Goal: Task Accomplishment & Management: Complete application form

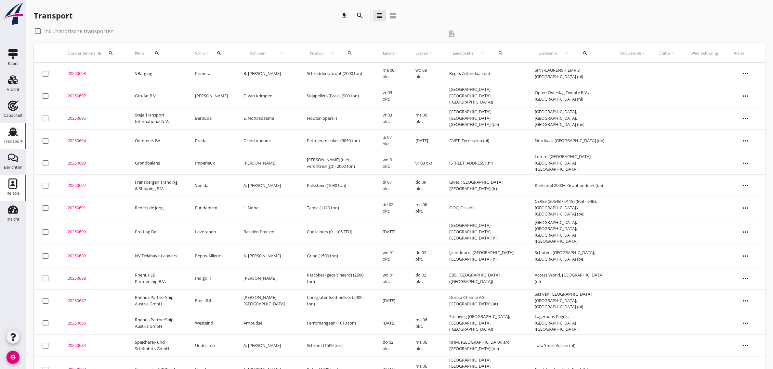
click at [16, 186] on icon "Relatie" at bounding box center [13, 184] width 10 height 10
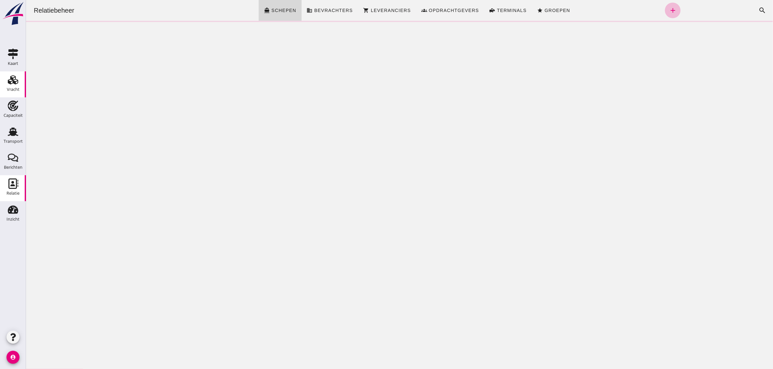
click at [15, 89] on div "Vracht" at bounding box center [13, 89] width 13 height 4
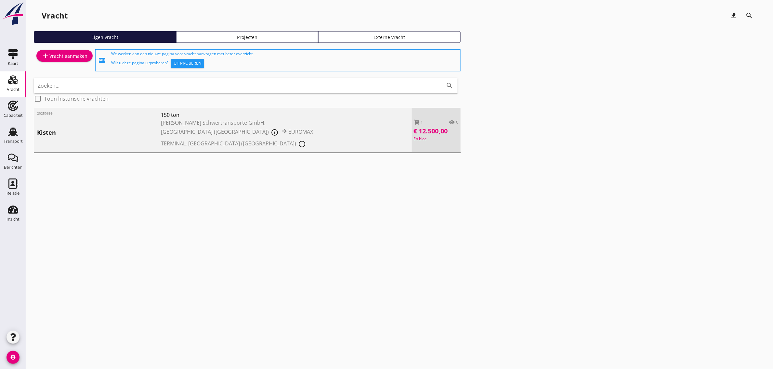
click at [106, 133] on div "20250699 Kisten 150 ton [PERSON_NAME] Schwertransporte GmbH, [GEOGRAPHIC_DATA] …" at bounding box center [223, 130] width 378 height 45
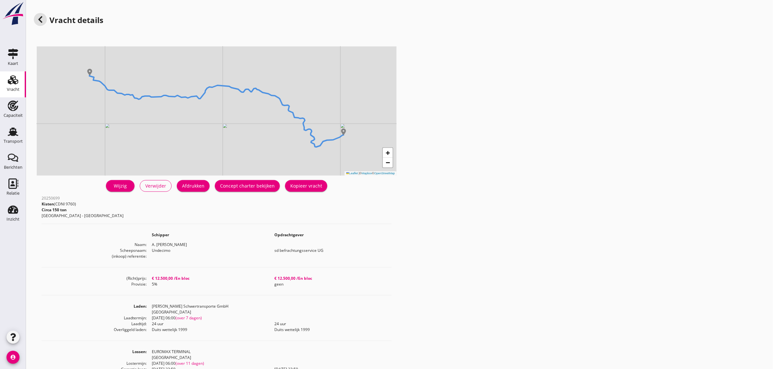
click at [123, 188] on div "Wijzig" at bounding box center [120, 186] width 18 height 7
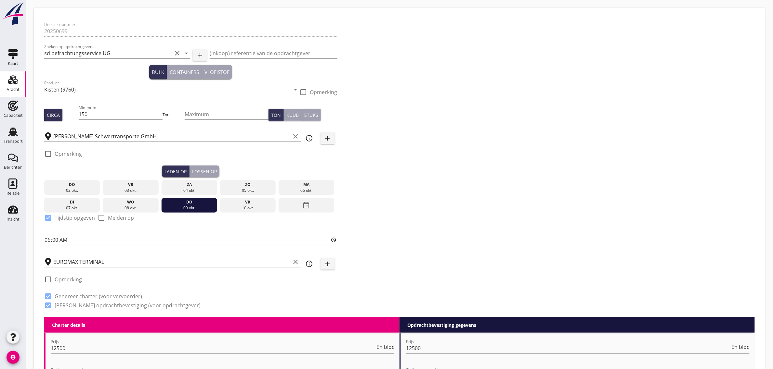
click at [69, 154] on label "Opmerking" at bounding box center [68, 154] width 27 height 6
checkbox input "true"
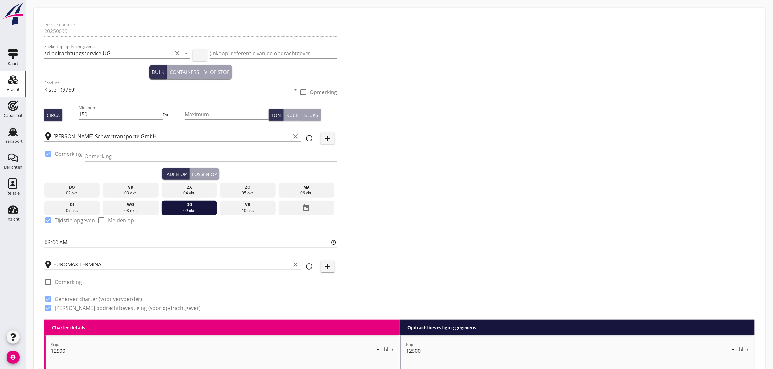
click at [136, 155] on input "Opmerking" at bounding box center [210, 156] width 253 height 10
type input "[PHONE_NUMBER]"
click at [478, 184] on div "Dossier nummer 20250699 Zoeken op opdrachtgever... sd befrachtungsservice UG cl…" at bounding box center [400, 169] width 716 height 302
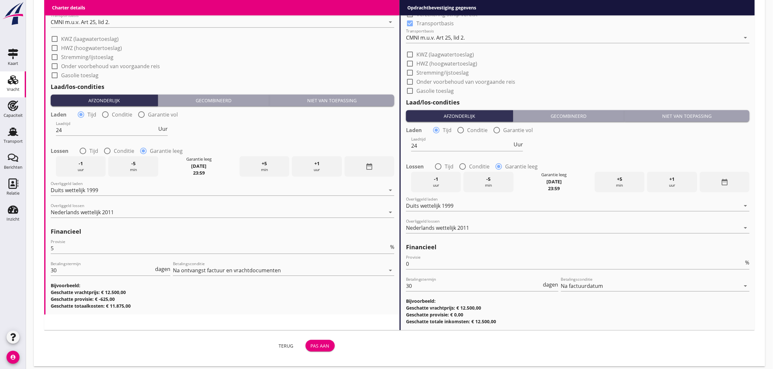
scroll to position [635, 0]
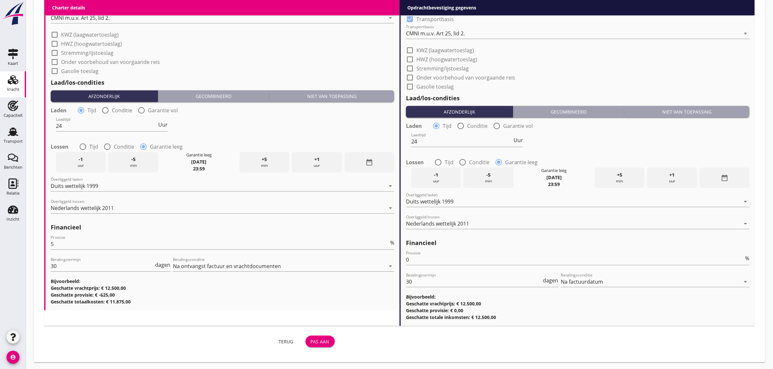
click at [315, 339] on div "Pas aan" at bounding box center [320, 342] width 19 height 7
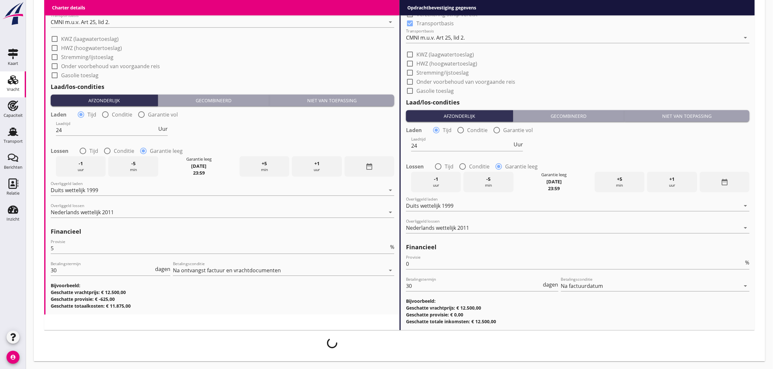
scroll to position [629, 0]
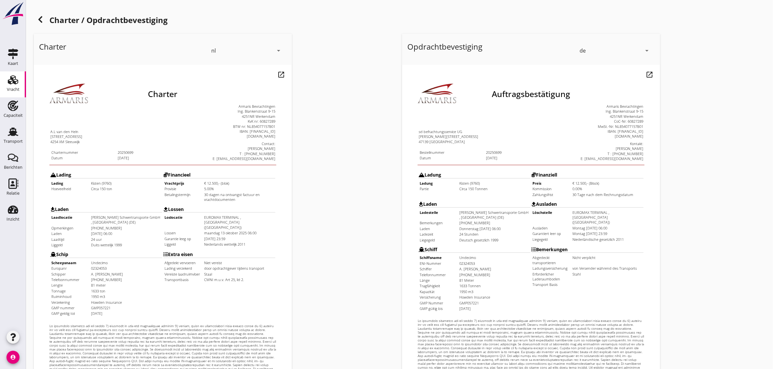
click at [580, 51] on div "de" at bounding box center [582, 51] width 6 height 6
click at [594, 52] on div "nl" at bounding box center [615, 49] width 69 height 8
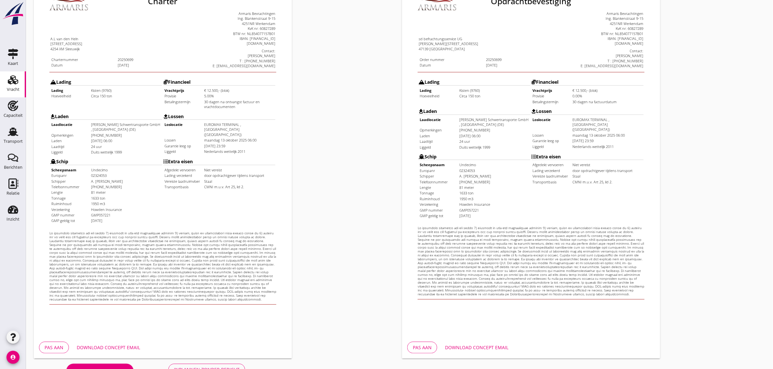
scroll to position [111, 0]
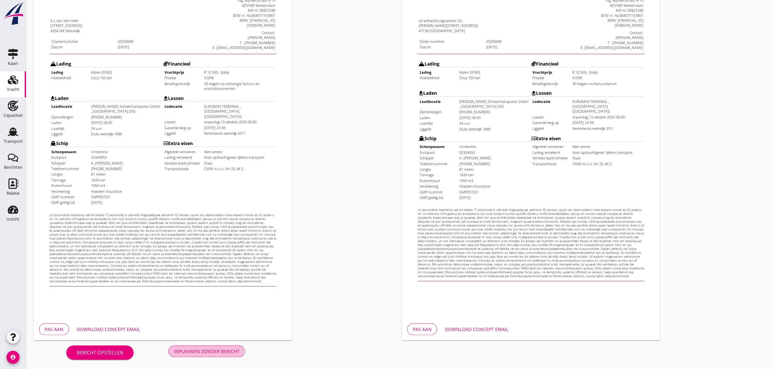
click at [222, 351] on div "Inplannen zonder bericht" at bounding box center [207, 351] width 66 height 7
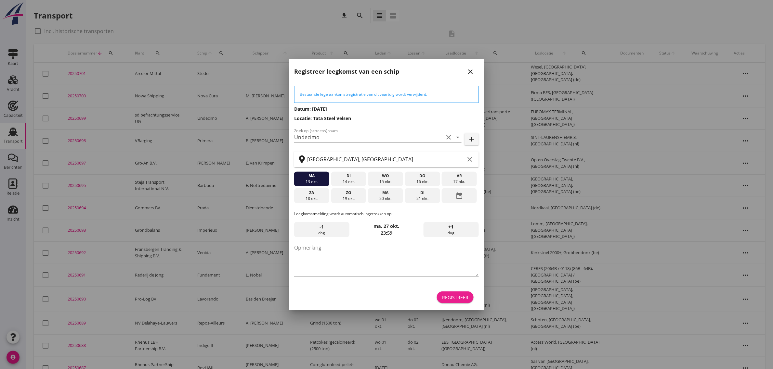
drag, startPoint x: 452, startPoint y: 298, endPoint x: 454, endPoint y: 294, distance: 4.1
click at [454, 299] on div "Registreer" at bounding box center [455, 297] width 26 height 7
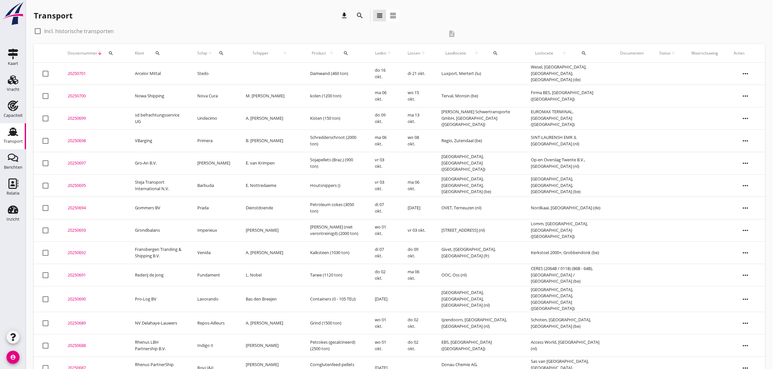
click at [155, 97] on td "Nowa Shipping" at bounding box center [158, 96] width 62 height 22
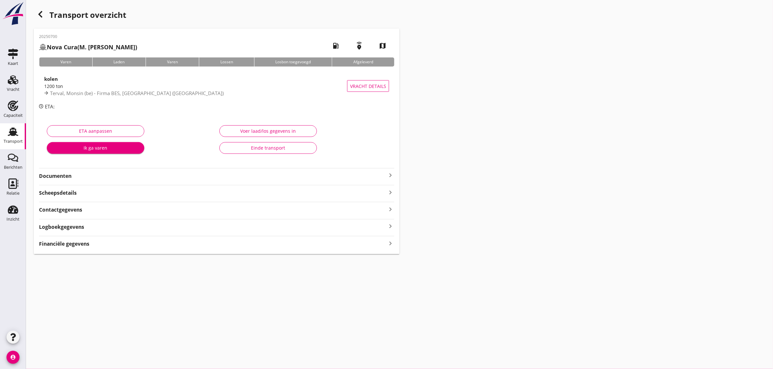
click at [42, 20] on div "button" at bounding box center [40, 14] width 13 height 13
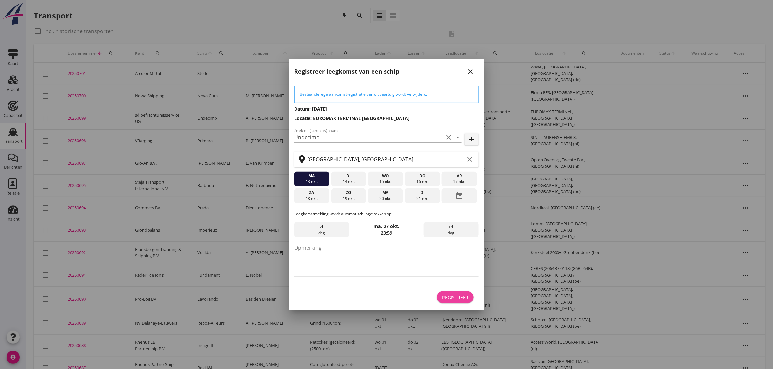
click at [455, 298] on div "Registreer" at bounding box center [455, 297] width 26 height 7
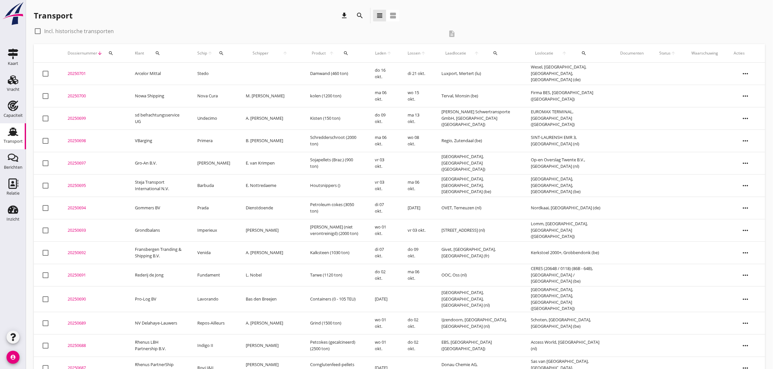
click at [144, 116] on td "sd befrachtungsservice UG" at bounding box center [158, 118] width 62 height 22
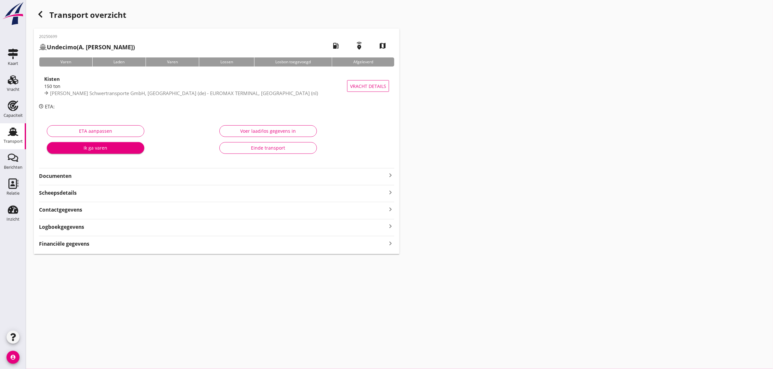
click at [84, 177] on strong "Documenten" at bounding box center [212, 176] width 347 height 7
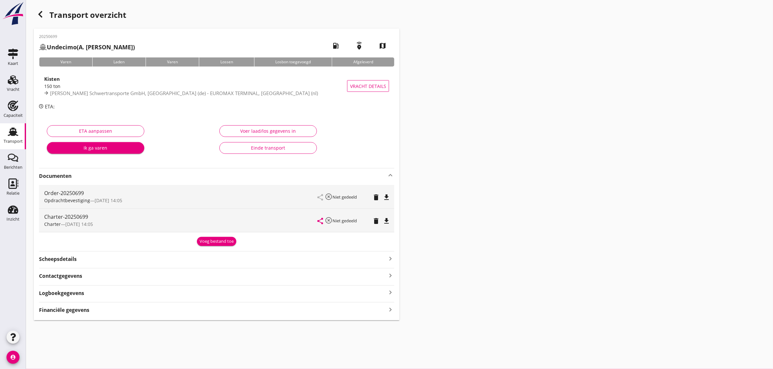
click at [387, 218] on icon "file_download" at bounding box center [386, 221] width 8 height 8
click at [20, 131] on div "Transport" at bounding box center [13, 132] width 16 height 10
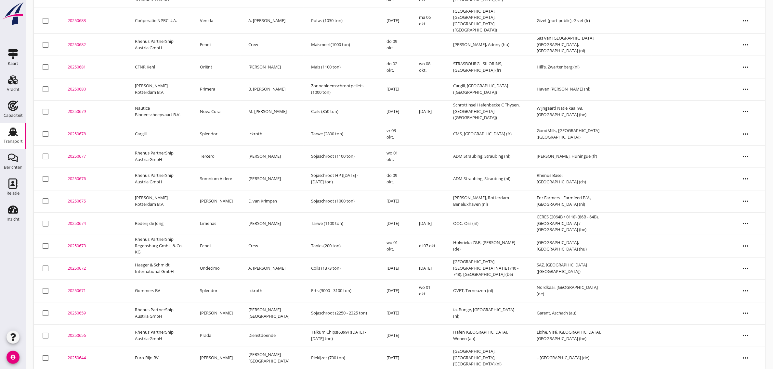
scroll to position [443, 0]
drag, startPoint x: 219, startPoint y: 260, endPoint x: 281, endPoint y: 223, distance: 72.3
click at [219, 260] on td "Undecimo" at bounding box center [216, 268] width 48 height 22
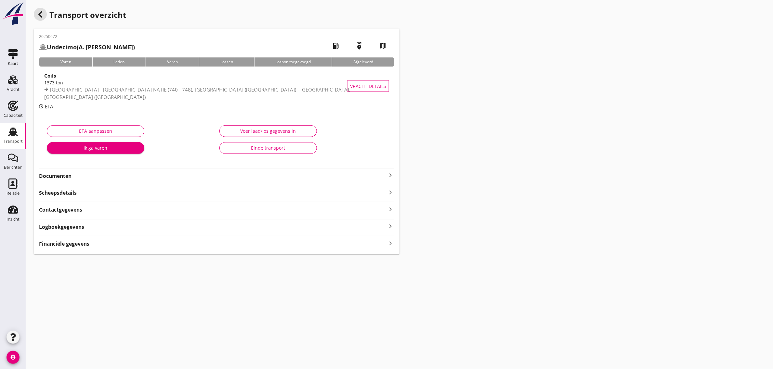
drag, startPoint x: 35, startPoint y: 13, endPoint x: 49, endPoint y: 369, distance: 356.1
click at [35, 13] on div "button" at bounding box center [40, 14] width 13 height 13
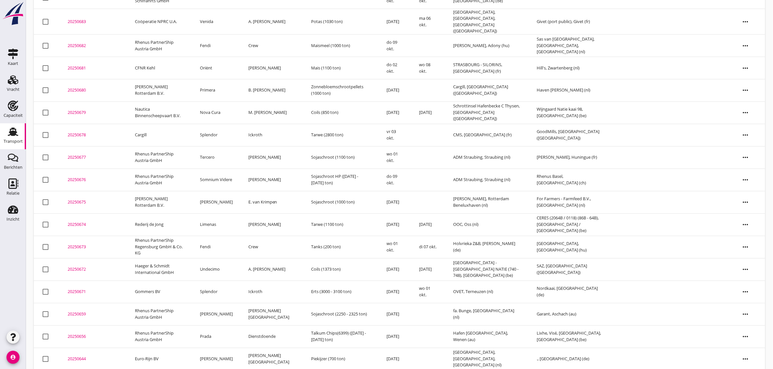
scroll to position [443, 0]
click at [223, 259] on td "Undecimo" at bounding box center [216, 268] width 48 height 22
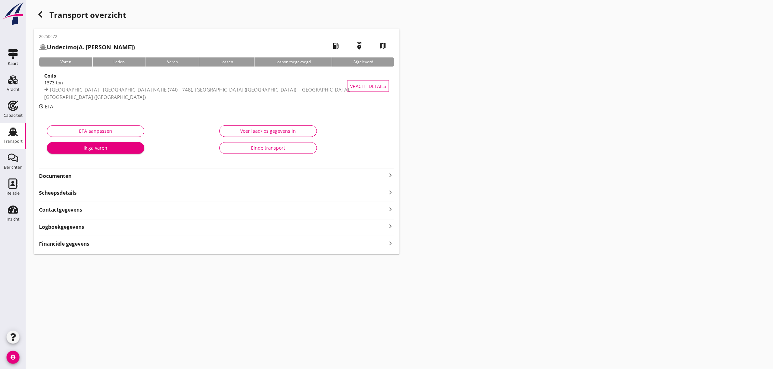
click at [277, 149] on div "Einde transport" at bounding box center [268, 148] width 86 height 7
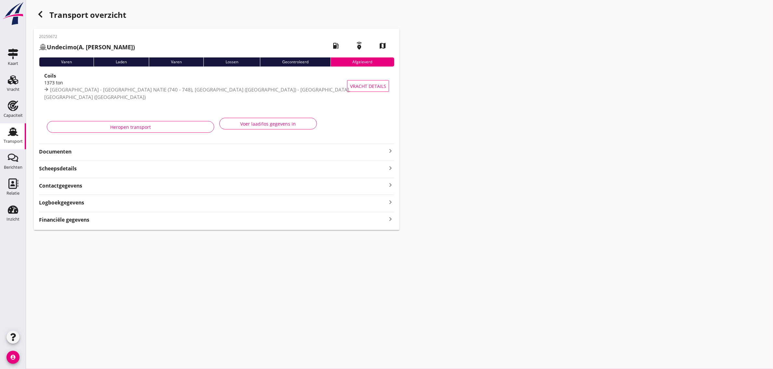
click at [39, 15] on use "button" at bounding box center [40, 14] width 4 height 6
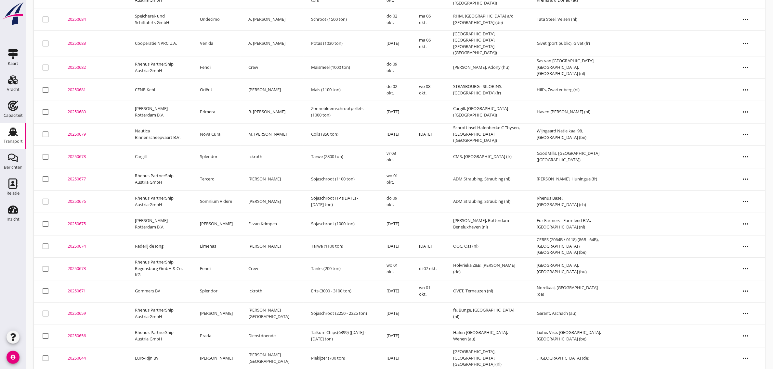
scroll to position [420, 0]
click at [221, 239] on td "Limenas" at bounding box center [216, 246] width 48 height 22
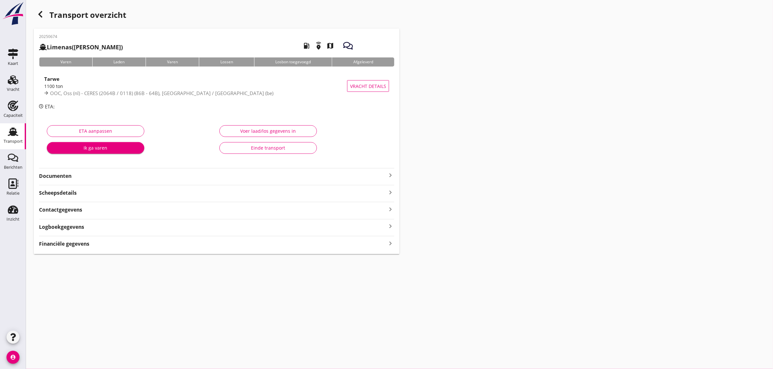
click at [277, 147] on div "Einde transport" at bounding box center [268, 148] width 86 height 7
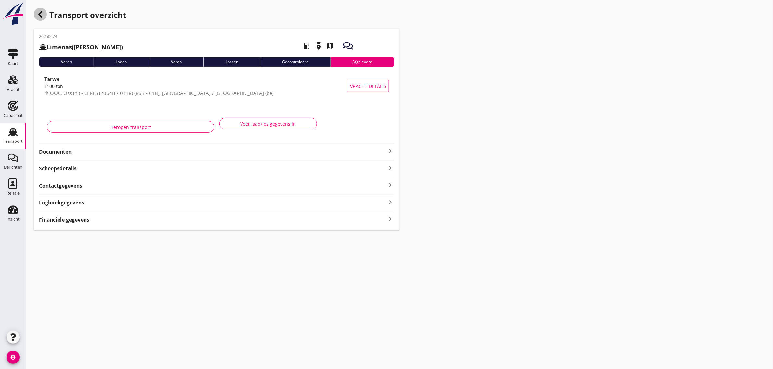
click at [38, 15] on icon "button" at bounding box center [40, 14] width 8 height 8
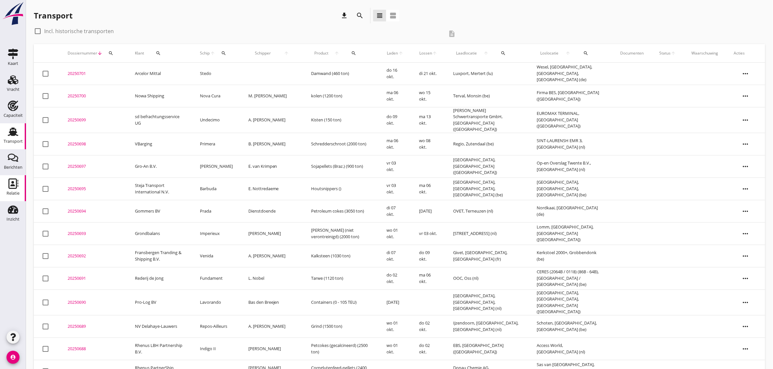
click at [12, 187] on icon "Relatie" at bounding box center [13, 184] width 10 height 10
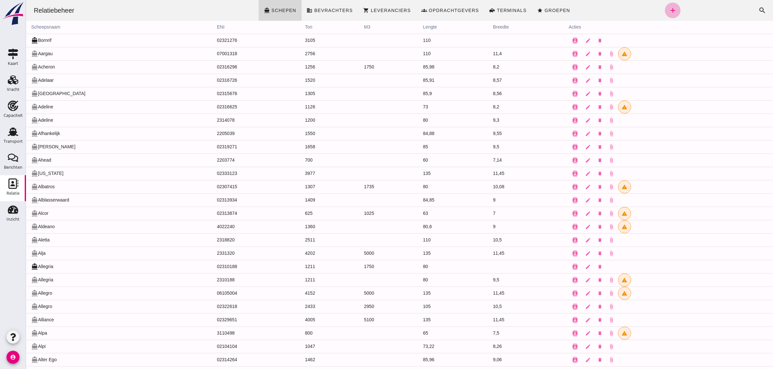
click at [668, 10] on icon "add" at bounding box center [672, 10] width 8 height 8
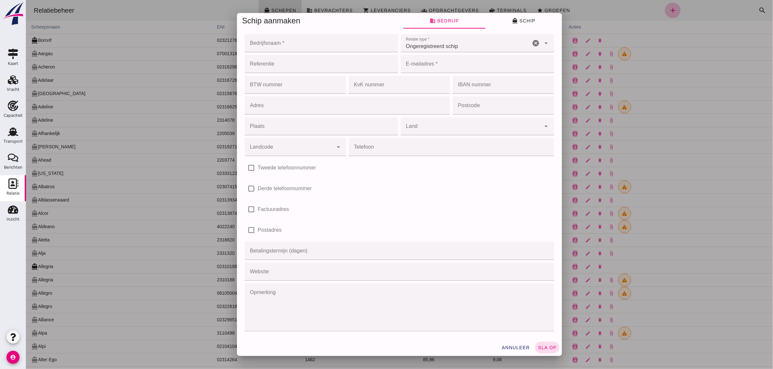
click at [515, 347] on span "annuleer" at bounding box center [515, 347] width 29 height 5
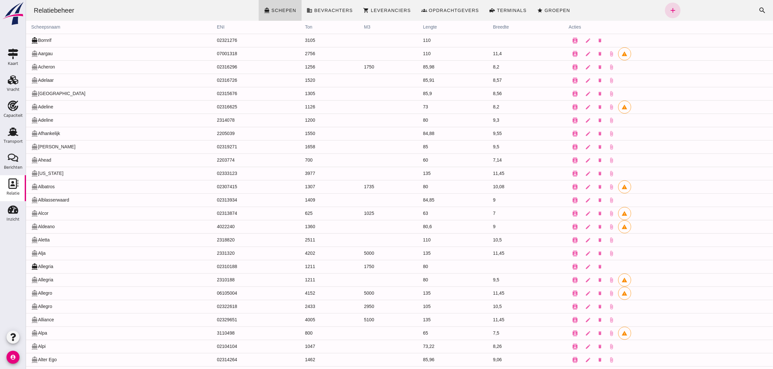
click at [758, 10] on icon "search" at bounding box center [762, 10] width 8 height 8
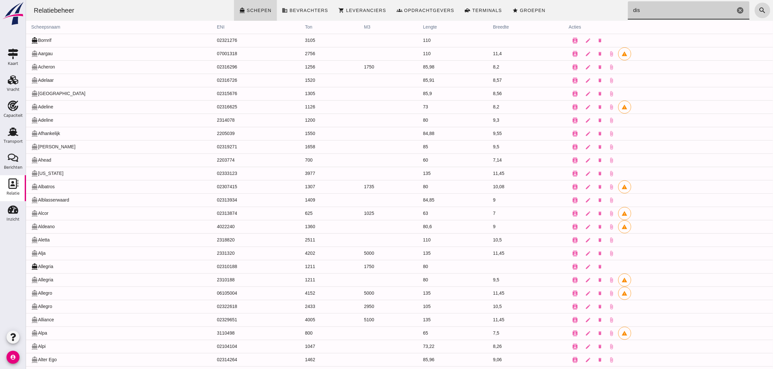
type input "dist"
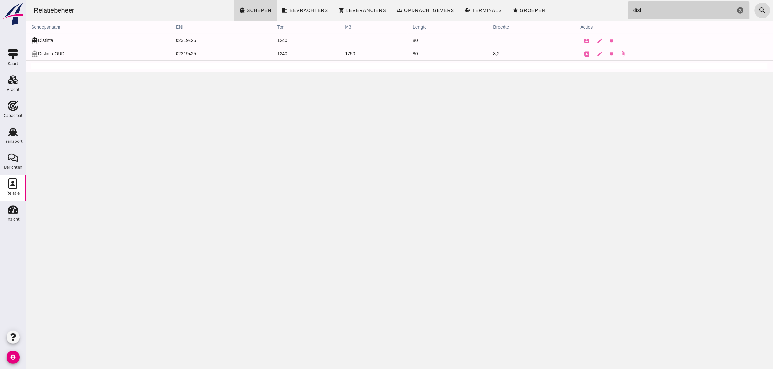
click at [736, 12] on icon "cancel" at bounding box center [740, 10] width 8 height 8
click at [569, 7] on div "Relatiebeheer directions_boat Schepen business Bevrachters shopping_cart Levera…" at bounding box center [399, 10] width 742 height 21
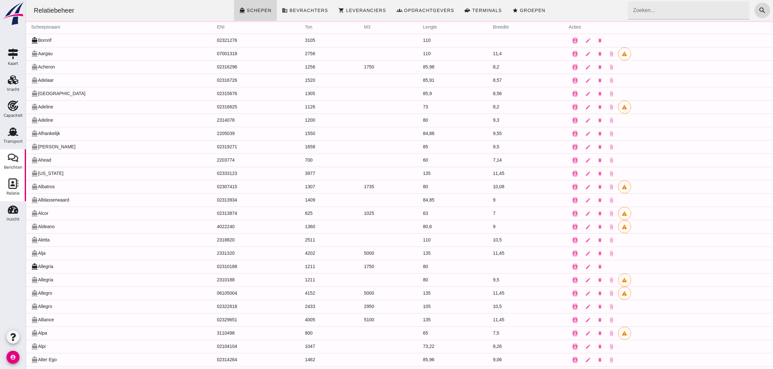
click at [19, 167] on div "Berichten" at bounding box center [13, 167] width 19 height 4
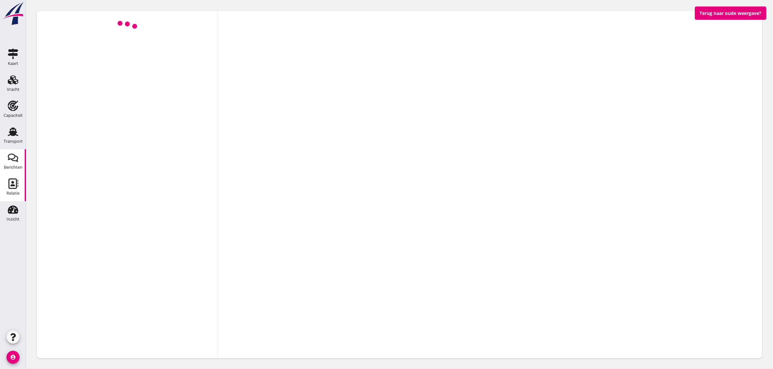
click at [15, 190] on div "Relatie" at bounding box center [12, 193] width 13 height 9
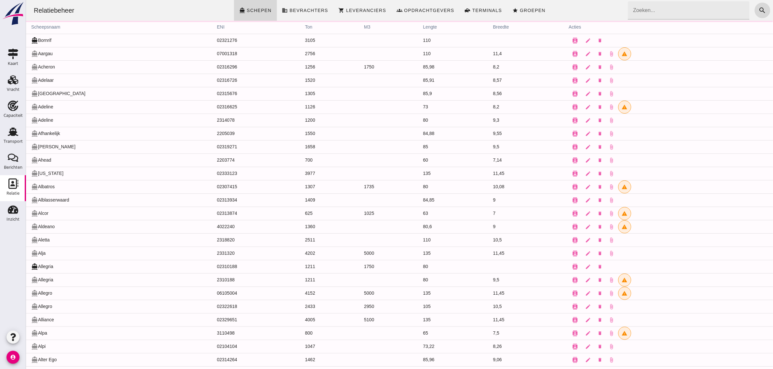
click at [565, 13] on div "Relatiebeheer directions_boat Schepen business Bevrachters shopping_cart Levera…" at bounding box center [399, 10] width 742 height 21
click at [598, 17] on div "Relatiebeheer directions_boat Schepen business Bevrachters shopping_cart Levera…" at bounding box center [399, 10] width 742 height 21
click at [318, 10] on span "Bevrachters" at bounding box center [308, 10] width 39 height 5
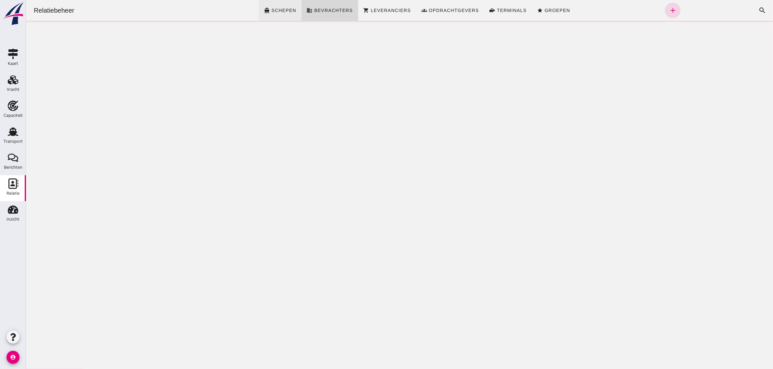
click at [270, 14] on link "directions_boat Schepen" at bounding box center [279, 10] width 43 height 21
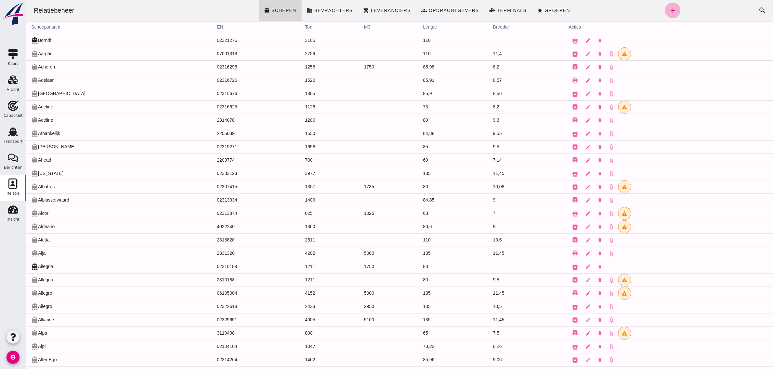
click at [668, 9] on icon "add" at bounding box center [672, 10] width 8 height 8
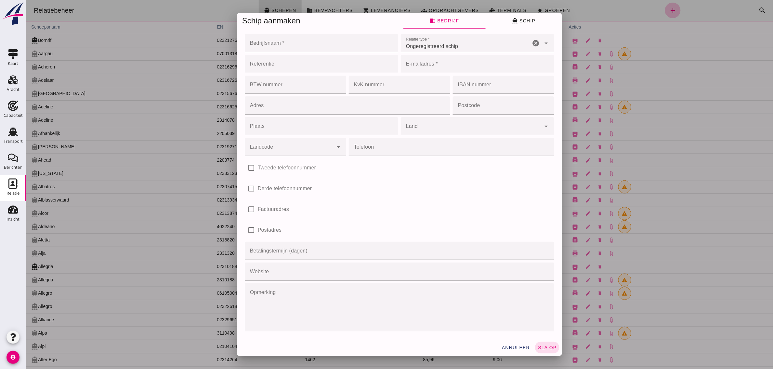
click at [271, 45] on input "Bedrijfsnaam *" at bounding box center [318, 43] width 149 height 18
type input "VOF van Weelden - van Suijlekom"
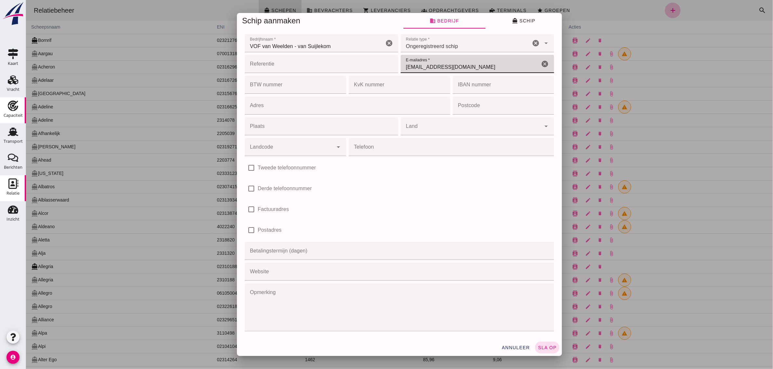
type input "[EMAIL_ADDRESS][DOMAIN_NAME]"
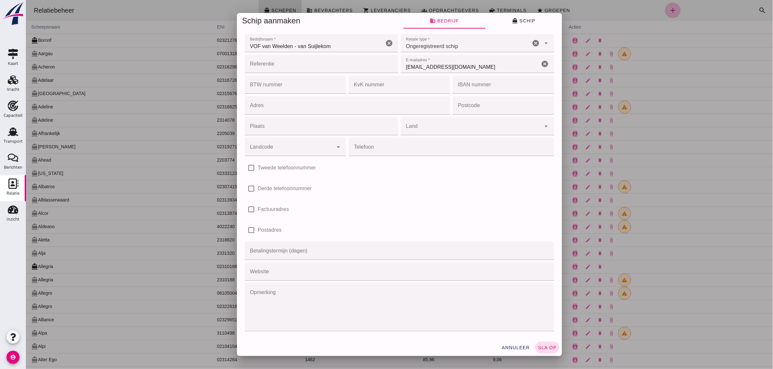
click at [310, 89] on input "BTW nummer" at bounding box center [292, 85] width 97 height 18
click at [326, 111] on input "Adres" at bounding box center [344, 106] width 201 height 18
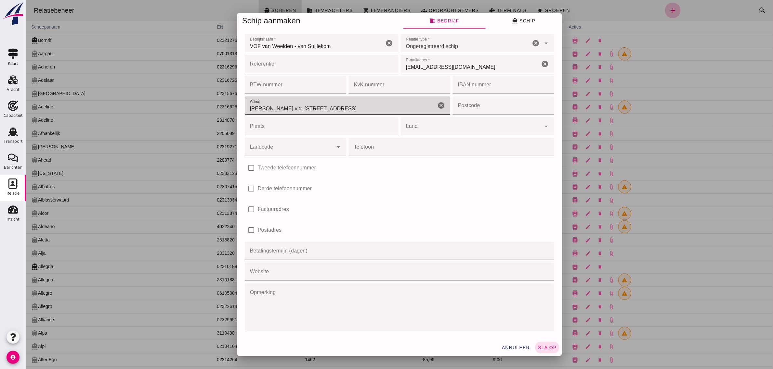
type input "[PERSON_NAME] v.d. [STREET_ADDRESS]"
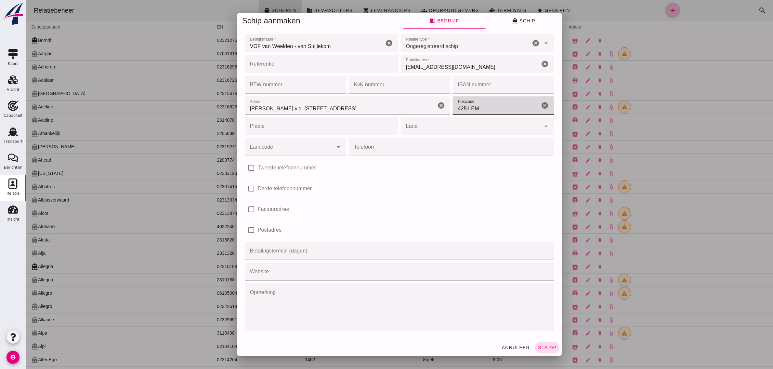
type input "4251 EM"
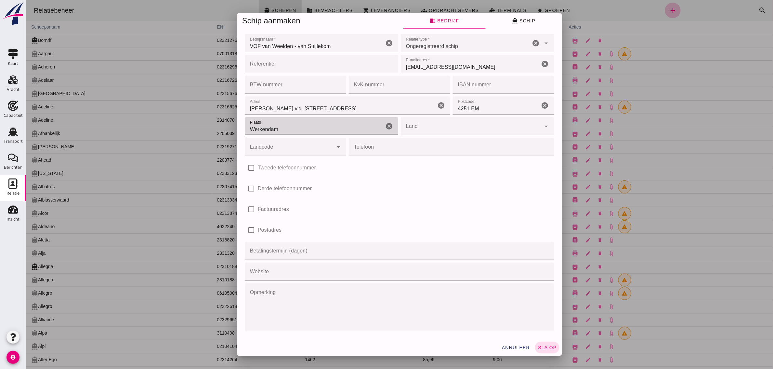
type input "Werkendam"
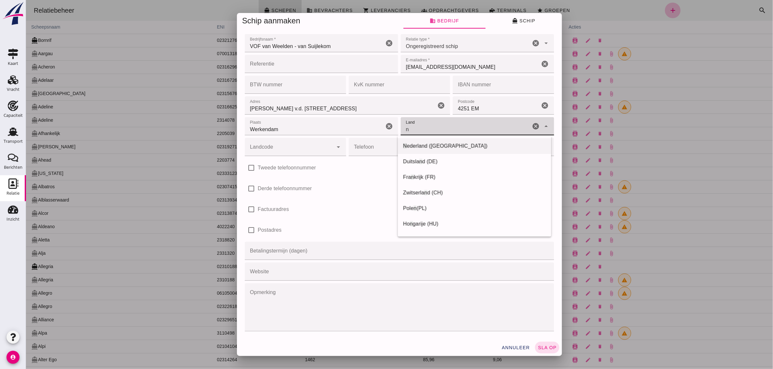
click at [433, 148] on span "ederland ([GEOGRAPHIC_DATA])" at bounding box center [446, 146] width 81 height 6
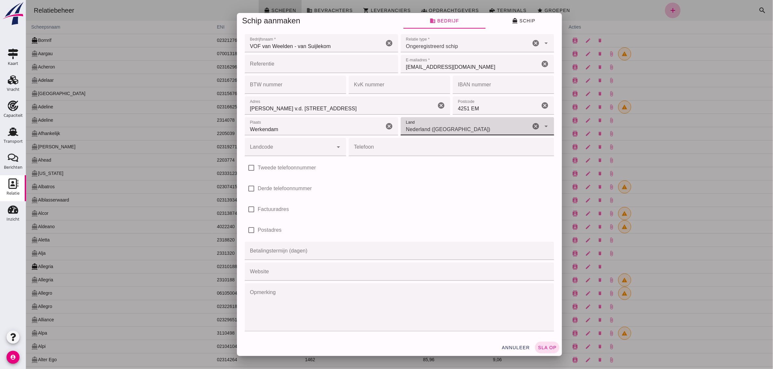
type input "Nederland ([GEOGRAPHIC_DATA])"
click at [293, 148] on input "Landcode" at bounding box center [288, 151] width 88 height 8
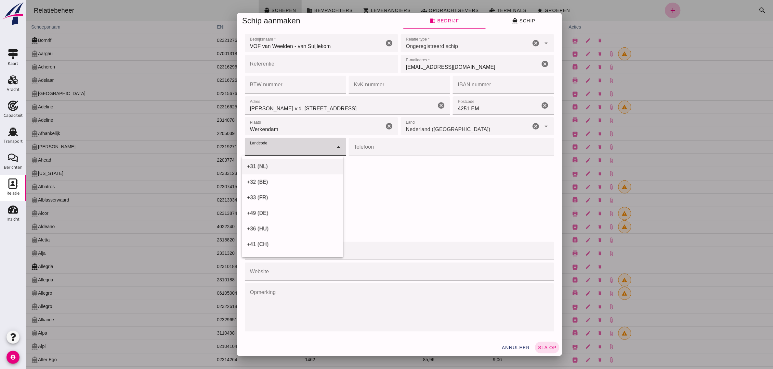
click at [280, 167] on div "+31 (NL)" at bounding box center [292, 167] width 91 height 8
type input "+31 (NL)"
click at [357, 151] on input "Telefoon" at bounding box center [448, 147] width 201 height 18
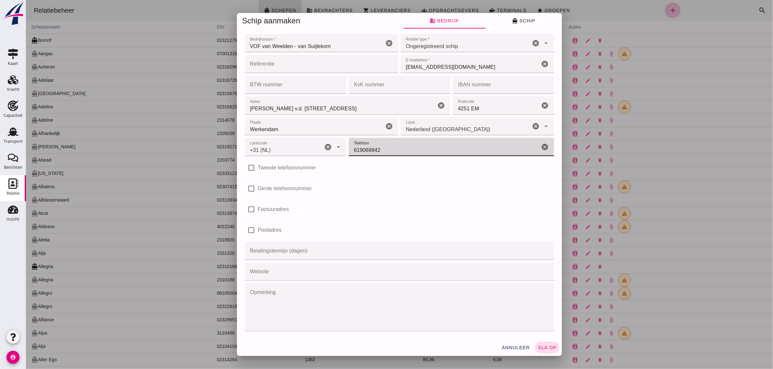
type input "619069842"
click at [398, 198] on div "check_box_outline_blank Derde telefoonnummer" at bounding box center [398, 189] width 309 height 18
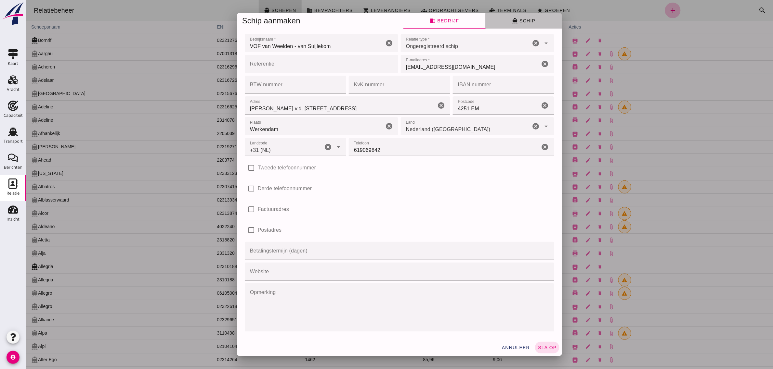
click at [520, 20] on span "directions_boat Schip" at bounding box center [523, 21] width 23 height 6
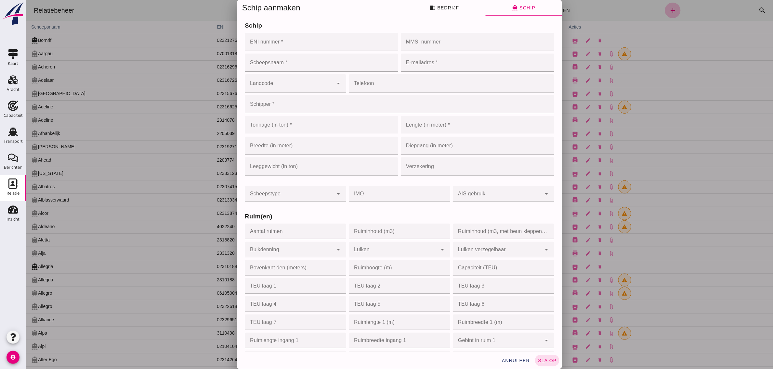
click at [268, 45] on input "ENI nummer *" at bounding box center [318, 42] width 149 height 18
type input "02324679"
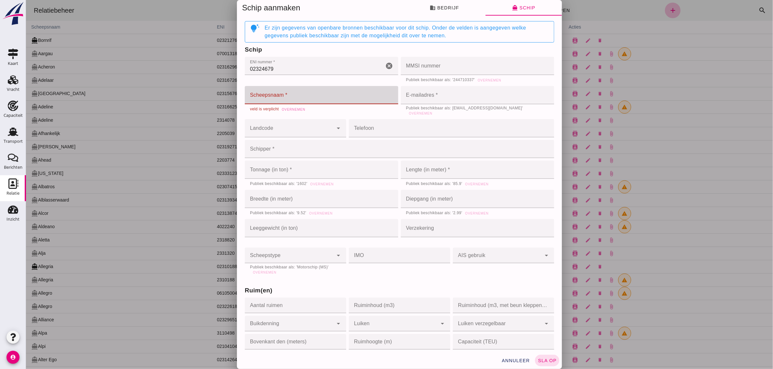
click at [266, 96] on input "Scheepsnaam *" at bounding box center [320, 95] width 153 height 18
type input "Distinta"
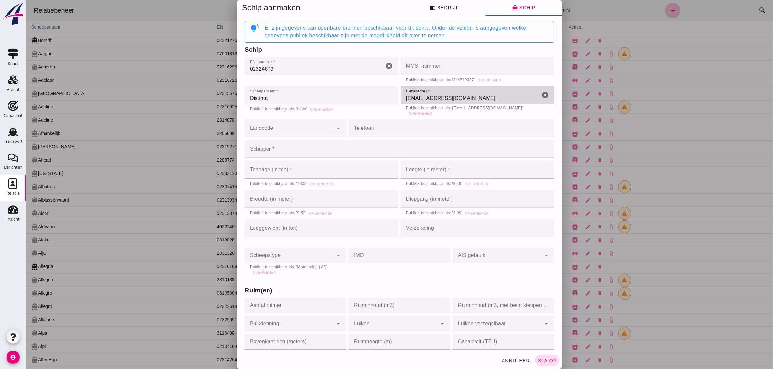
type input "[EMAIL_ADDRESS][DOMAIN_NAME]"
click at [279, 133] on div at bounding box center [288, 128] width 88 height 18
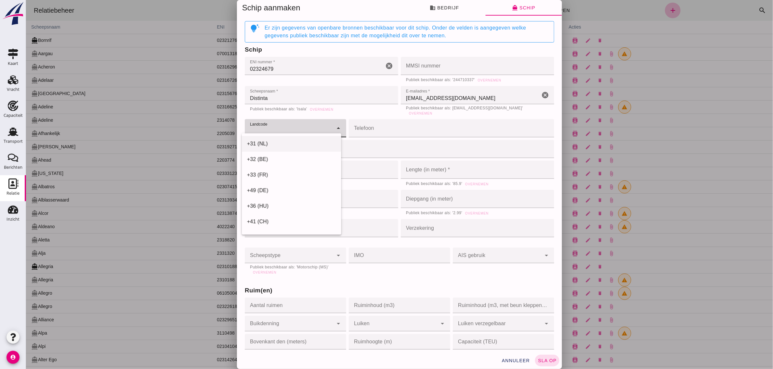
click at [273, 142] on div "+31 (NL)" at bounding box center [291, 144] width 89 height 8
type input "+31 (NL)"
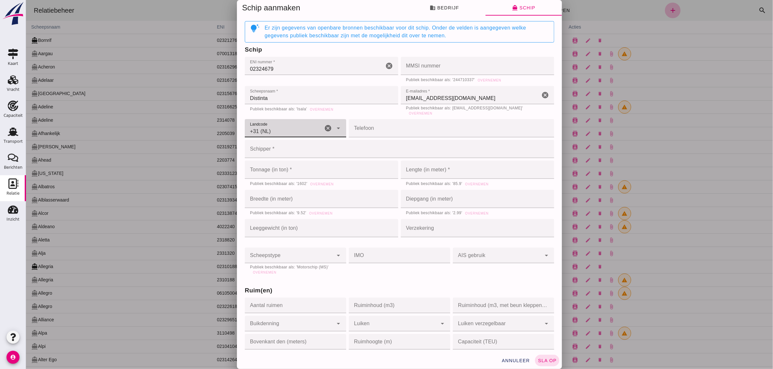
click at [359, 123] on input "Telefoon" at bounding box center [448, 128] width 201 height 18
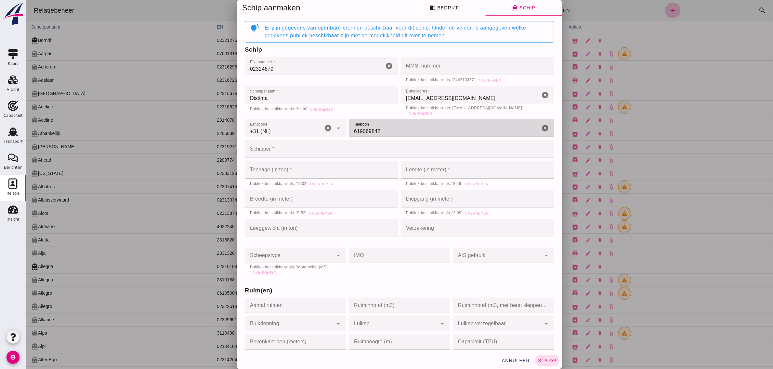
type input "619069842"
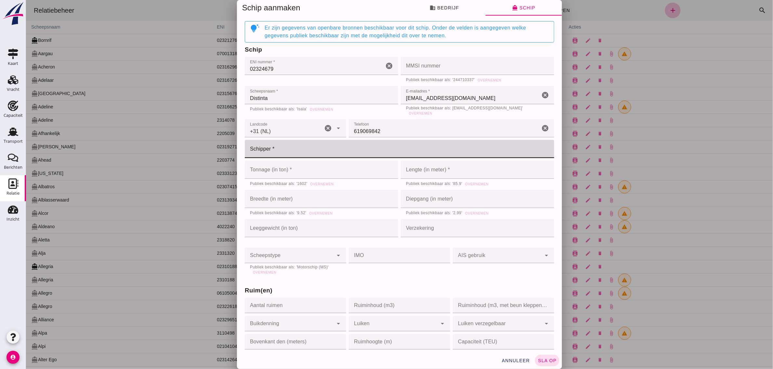
click at [281, 146] on input "Schipper *" at bounding box center [396, 149] width 305 height 18
type input "L. [PERSON_NAME]"
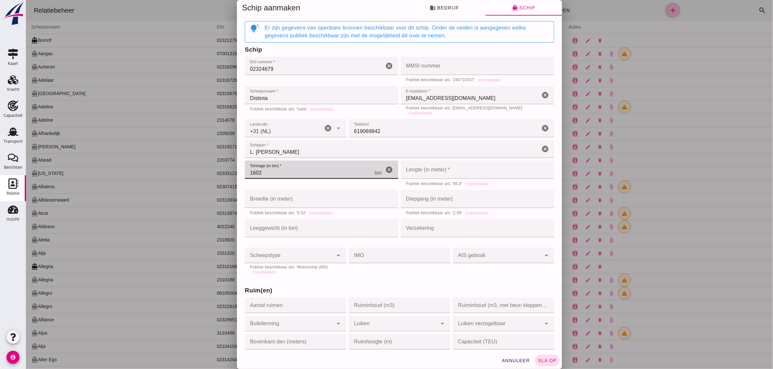
type input "1602"
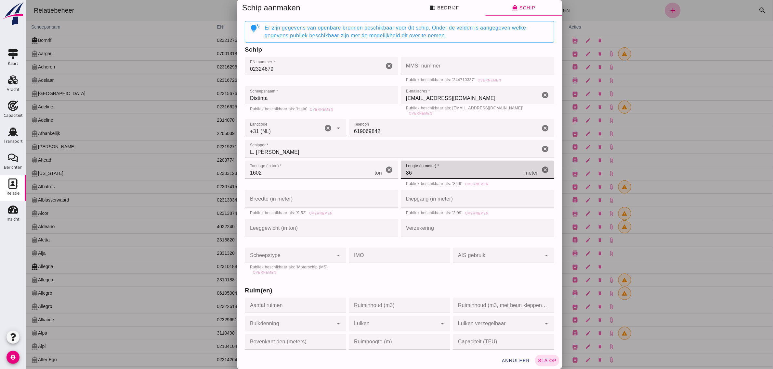
type input "86"
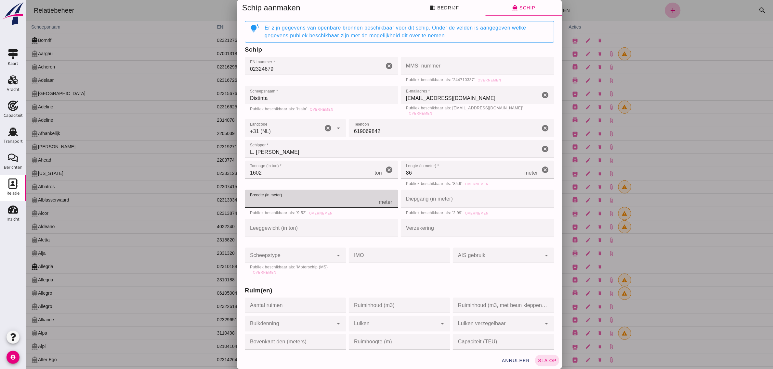
type input "9"
type input "9.5"
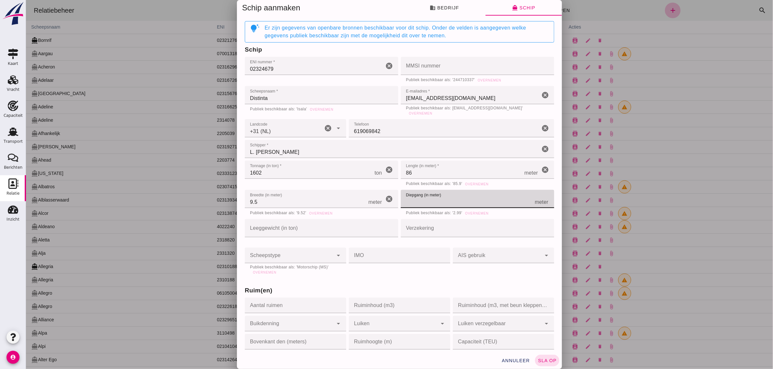
type input "2"
type input "2.99"
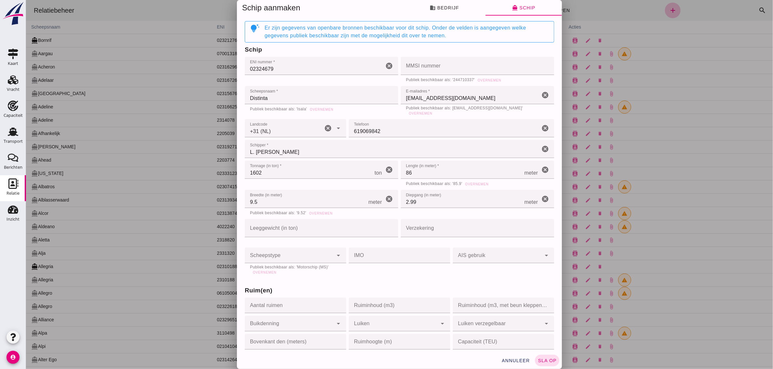
click at [438, 225] on input "Verzekering" at bounding box center [474, 228] width 149 height 18
type input "SON"
click at [262, 256] on div at bounding box center [288, 256] width 88 height 16
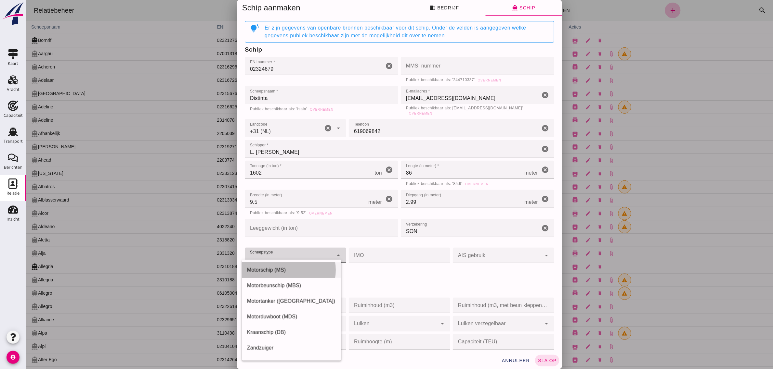
click at [271, 269] on div "Motorschip (MS)" at bounding box center [291, 270] width 89 height 8
type input "motor_ship"
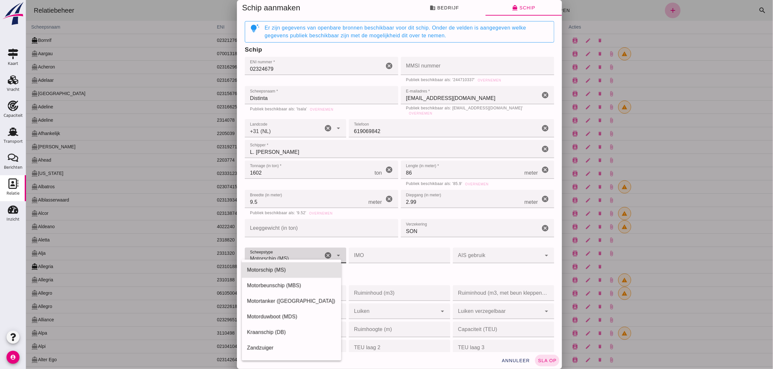
click at [371, 275] on h3 "Ruim(en)" at bounding box center [398, 278] width 309 height 9
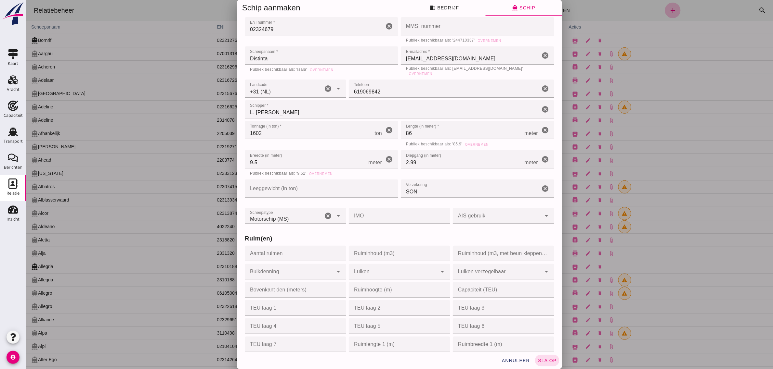
scroll to position [41, 0]
click at [287, 250] on input "Aantal ruimen" at bounding box center [292, 253] width 97 height 16
type input "1"
type input "2250"
click at [330, 233] on h3 "Ruim(en)" at bounding box center [398, 237] width 309 height 9
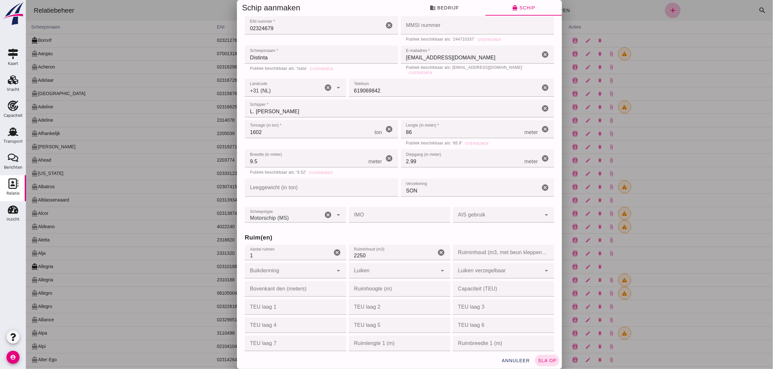
click at [319, 269] on div at bounding box center [288, 271] width 88 height 16
click at [270, 282] on div "Staal" at bounding box center [291, 285] width 89 height 8
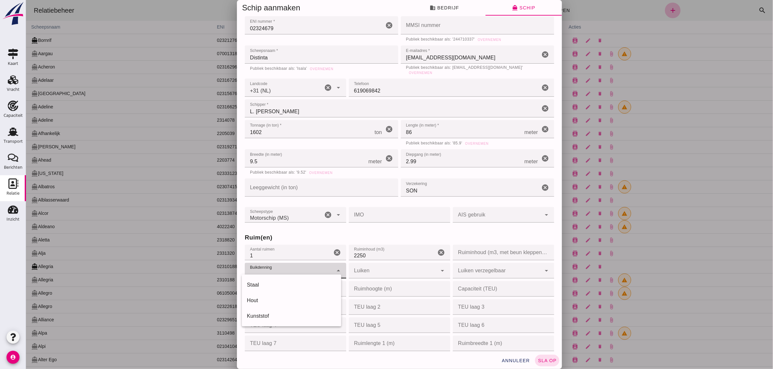
type input "steel"
click at [367, 266] on div at bounding box center [392, 271] width 88 height 16
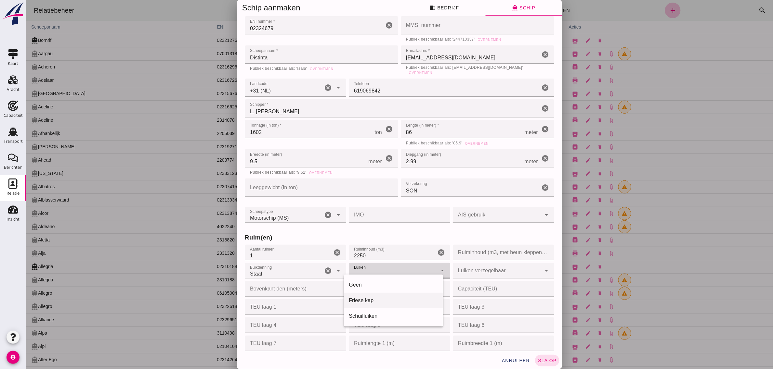
click at [375, 302] on div "Friese kap" at bounding box center [393, 301] width 89 height 8
type input "frisian_hood"
click at [423, 224] on div "Ruim(en) Aantal ruimen Aantal ruimen 1 cancel Ruiminhoud (m3) Ruiminhoud (m3) 2…" at bounding box center [399, 352] width 312 height 256
click at [466, 262] on div "Ruim(en) Aantal ruimen Aantal ruimen 1 cancel Ruiminhoud (m3) Ruiminhoud (m3) 2…" at bounding box center [399, 352] width 312 height 256
click at [467, 268] on div at bounding box center [496, 271] width 88 height 16
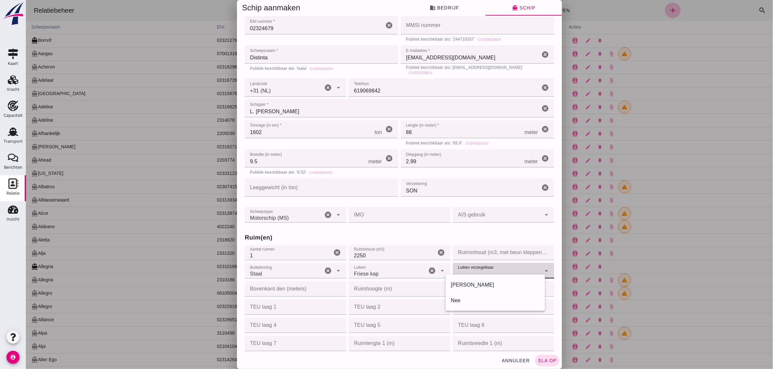
click at [468, 266] on div at bounding box center [496, 271] width 88 height 16
click at [462, 266] on div at bounding box center [496, 271] width 88 height 16
click at [463, 281] on div "[PERSON_NAME]" at bounding box center [494, 285] width 89 height 8
type input "yes"
click at [431, 233] on h3 "Ruim(en)" at bounding box center [398, 237] width 309 height 9
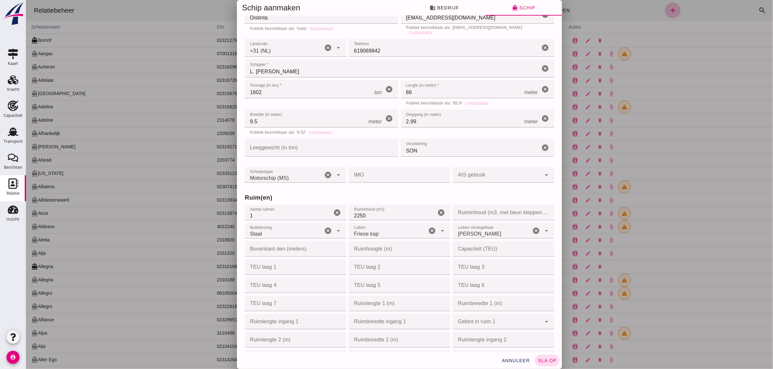
scroll to position [81, 0]
click at [457, 193] on h3 "Ruim(en)" at bounding box center [398, 197] width 309 height 9
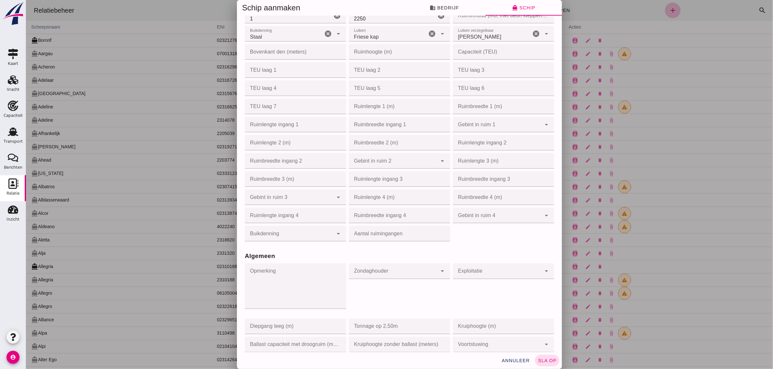
scroll to position [284, 0]
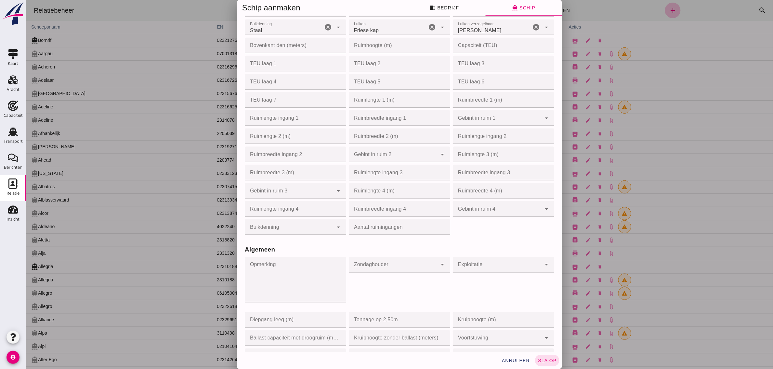
click at [408, 263] on div at bounding box center [392, 265] width 88 height 16
click at [370, 276] on div "[PERSON_NAME]" at bounding box center [393, 280] width 89 height 8
type input "yes"
click at [466, 240] on div "Algemeen Opmerking Opmerking cancel Zondaghouder Zondaghouder Ja yes cancel arr…" at bounding box center [399, 315] width 312 height 156
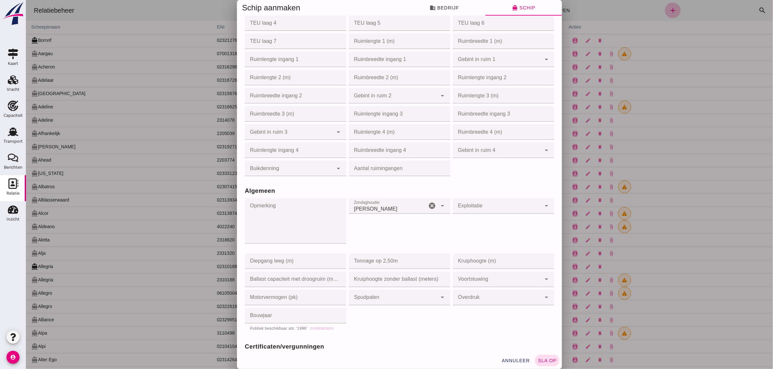
scroll to position [366, 0]
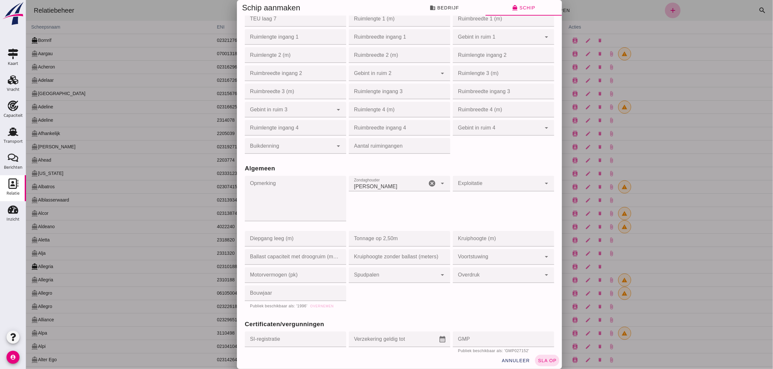
click at [382, 240] on input "Tonnage op 2,50m" at bounding box center [396, 239] width 97 height 16
type input "1220"
click at [392, 215] on div "Zondaghouder Zondaghouder Ja yes cancel arrow_drop_down" at bounding box center [399, 202] width 104 height 55
click at [486, 258] on div at bounding box center [496, 258] width 88 height 16
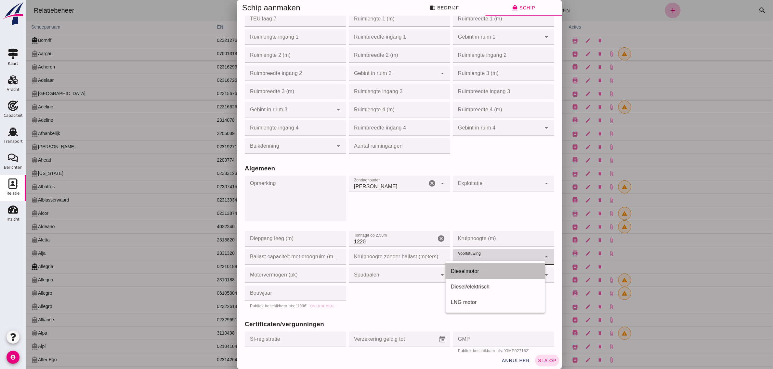
click at [470, 269] on div "Dieselmotor" at bounding box center [494, 272] width 89 height 8
type input "diesel_motor"
click at [480, 207] on div "Exploitatie Exploitatie cancel arrow_drop_down" at bounding box center [503, 202] width 104 height 55
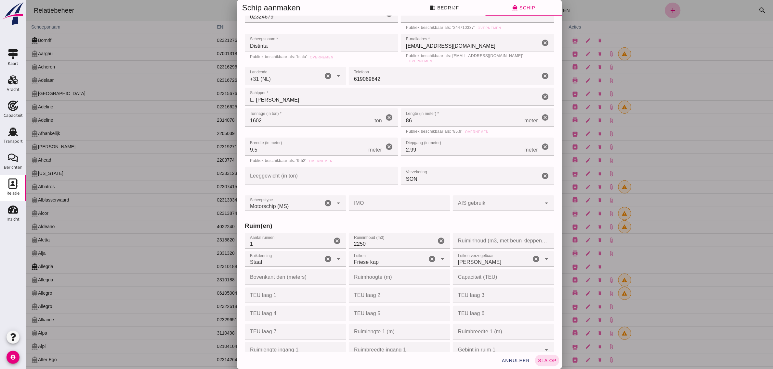
scroll to position [41, 0]
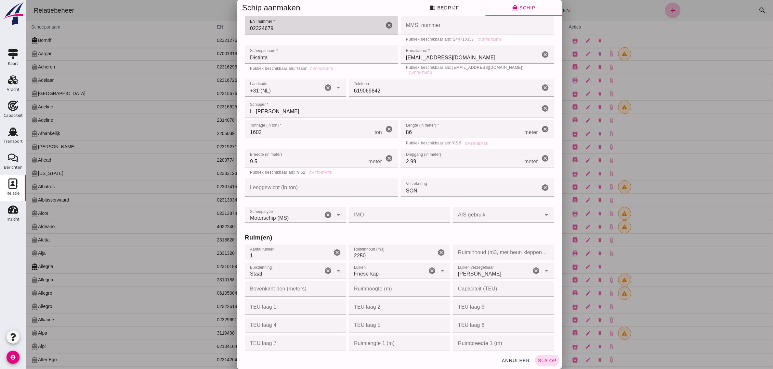
drag, startPoint x: 270, startPoint y: 28, endPoint x: 247, endPoint y: 31, distance: 23.0
click at [247, 31] on input "02324679" at bounding box center [313, 25] width 139 height 18
click at [283, 233] on h3 "Ruim(en)" at bounding box center [398, 237] width 309 height 9
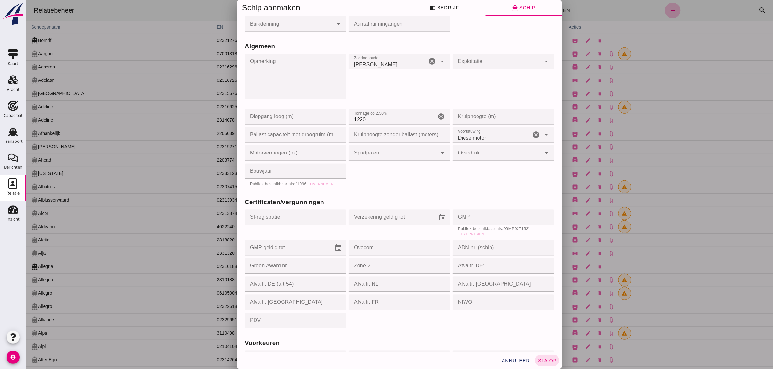
scroll to position [528, 0]
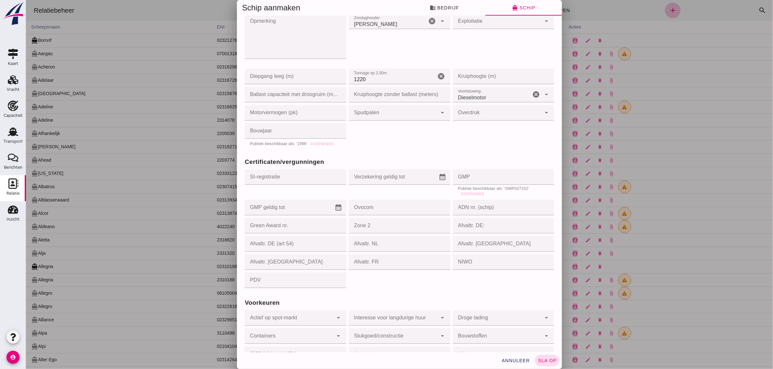
click at [460, 174] on input "GMP" at bounding box center [500, 178] width 97 height 16
paste input "GMP027152"
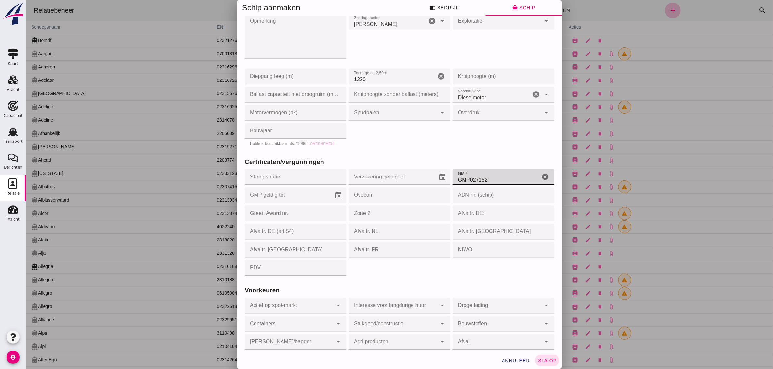
type input "GMP027152"
click at [413, 149] on div "Certificaten/vergunningen SI-registratie SI-registratie cancel Verzekering geld…" at bounding box center [399, 213] width 312 height 129
click at [334, 192] on icon "calendar_month" at bounding box center [338, 196] width 8 height 8
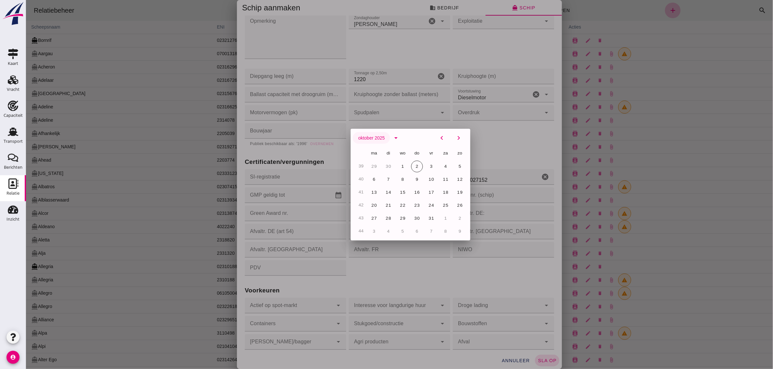
click at [372, 135] on button "oktober 2025" at bounding box center [370, 138] width 37 height 12
click at [428, 217] on button "okt" at bounding box center [436, 218] width 44 height 12
click at [375, 137] on span "oktober 2025" at bounding box center [370, 138] width 27 height 5
click at [393, 137] on icon "arrow_drop_down" at bounding box center [396, 138] width 8 height 8
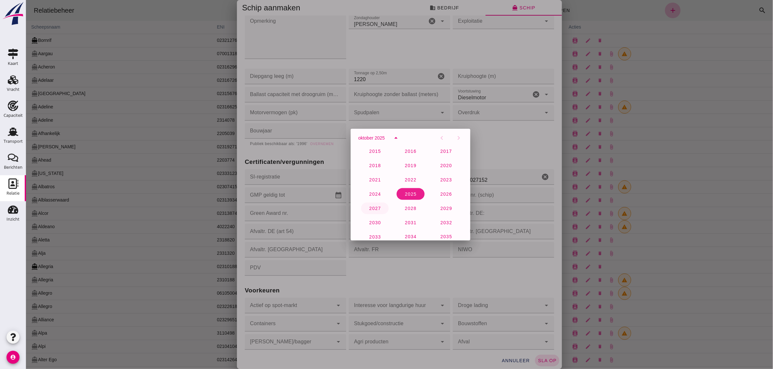
click at [376, 206] on span "2027" at bounding box center [375, 208] width 12 height 5
click at [367, 137] on span "[DATE]" at bounding box center [364, 138] width 15 height 5
click at [386, 172] on button "mrt" at bounding box center [384, 171] width 44 height 12
click at [414, 203] on span "25" at bounding box center [417, 205] width 6 height 5
type input "[DATE]"
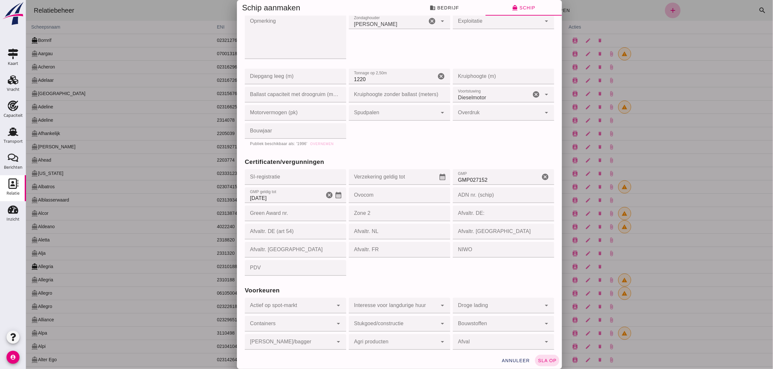
click at [452, 144] on div "Algemeen Opmerking Opmerking cancel Zondaghouder Zondaghouder Ja yes cancel arr…" at bounding box center [399, 71] width 312 height 156
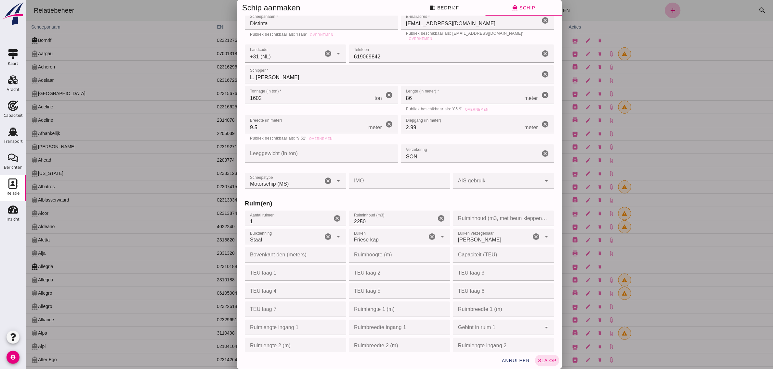
scroll to position [325, 0]
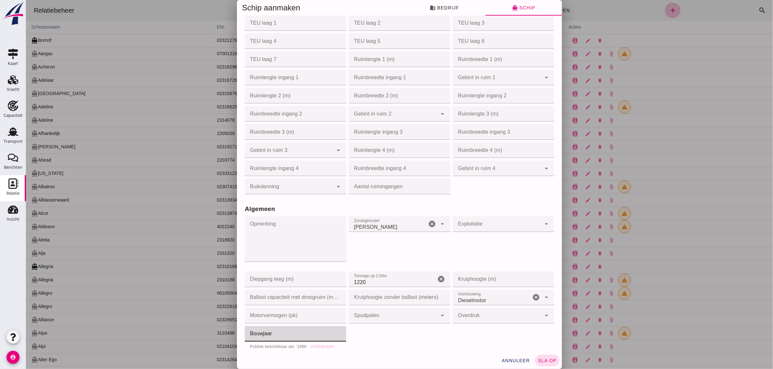
click at [304, 327] on input "Bouwjaar" at bounding box center [292, 335] width 97 height 16
type input "1996"
click at [414, 247] on div "Zondaghouder Zondaghouder Ja yes cancel arrow_drop_down" at bounding box center [399, 242] width 104 height 55
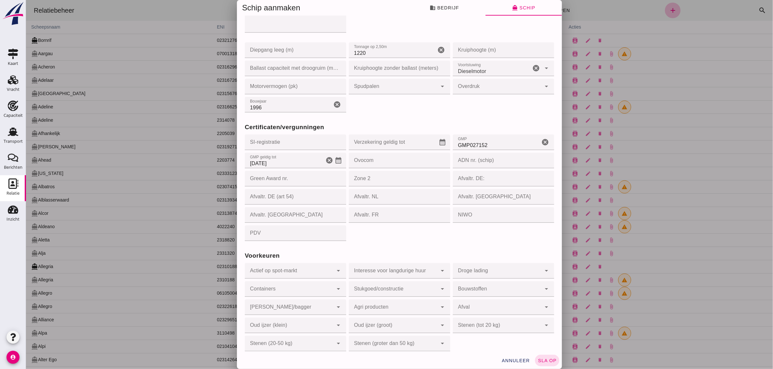
scroll to position [557, 0]
click at [548, 358] on button "sla op" at bounding box center [547, 361] width 24 height 12
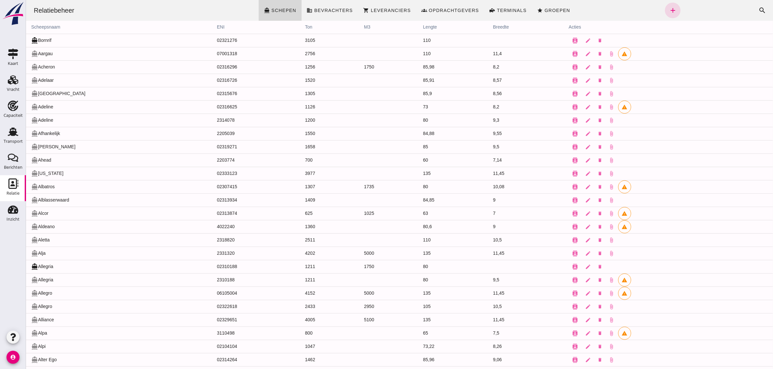
scroll to position [0, 0]
click at [758, 6] on icon "search" at bounding box center [762, 10] width 8 height 8
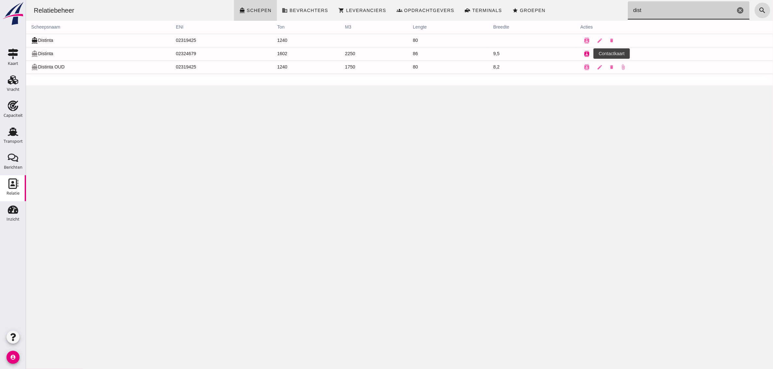
type input "dist"
click at [584, 55] on icon "contacts" at bounding box center [587, 54] width 6 height 6
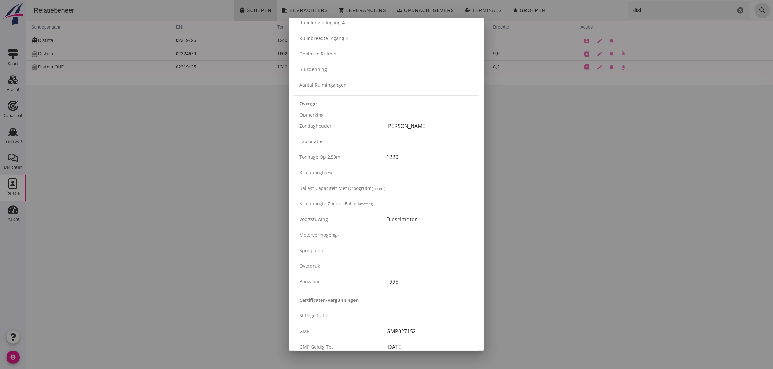
scroll to position [987, 0]
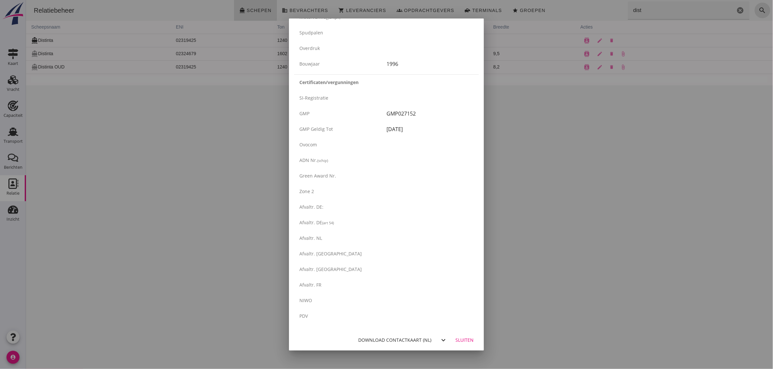
click at [411, 340] on div "Download contactkaart (nl)" at bounding box center [394, 340] width 73 height 7
click at [52, 184] on div at bounding box center [386, 184] width 773 height 369
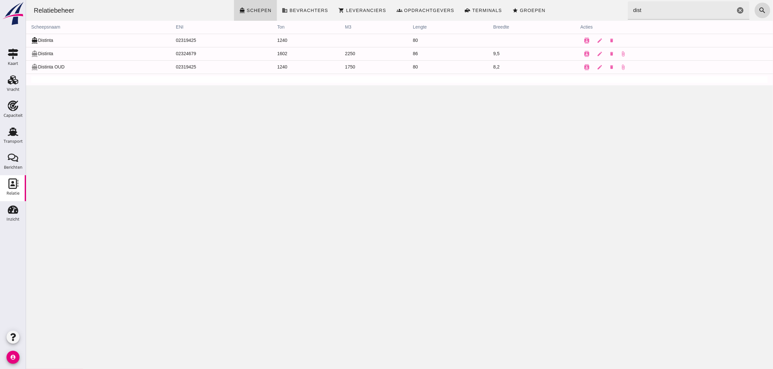
drag, startPoint x: 11, startPoint y: 140, endPoint x: 41, endPoint y: 366, distance: 227.8
click at [11, 140] on div "Transport" at bounding box center [13, 141] width 19 height 4
